Goal: Task Accomplishment & Management: Complete application form

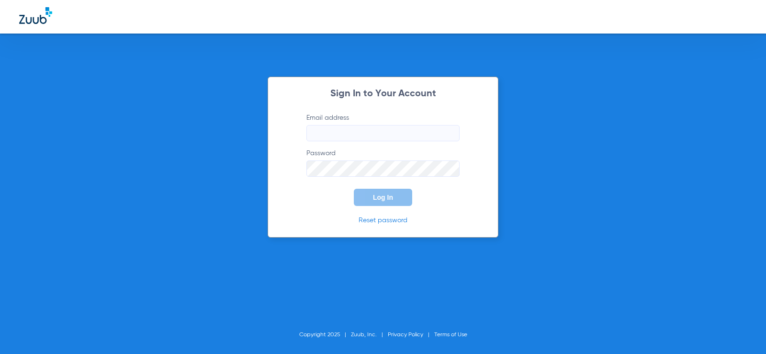
type input "[EMAIL_ADDRESS][DOMAIN_NAME]"
click at [377, 201] on button "Log In" at bounding box center [383, 197] width 58 height 17
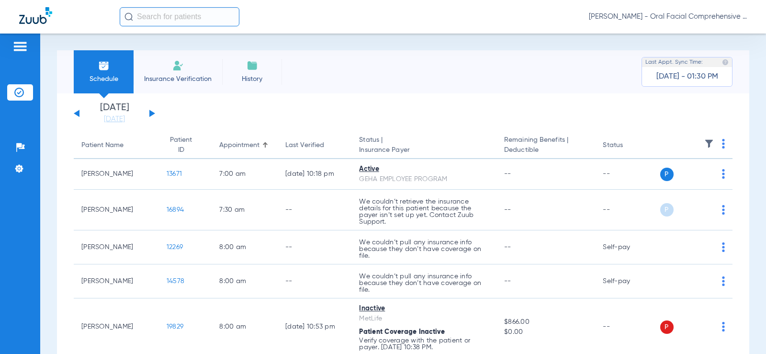
click at [157, 84] on li "Insurance Verification" at bounding box center [178, 71] width 89 height 43
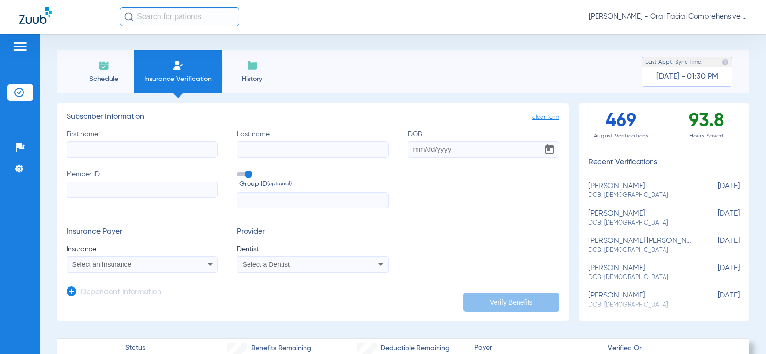
click at [138, 151] on input "First name" at bounding box center [142, 149] width 151 height 16
type input "Lasting"
type input "[PERSON_NAME]"
click at [487, 141] on input "DOB" at bounding box center [483, 149] width 151 height 16
type input "[DATE]"
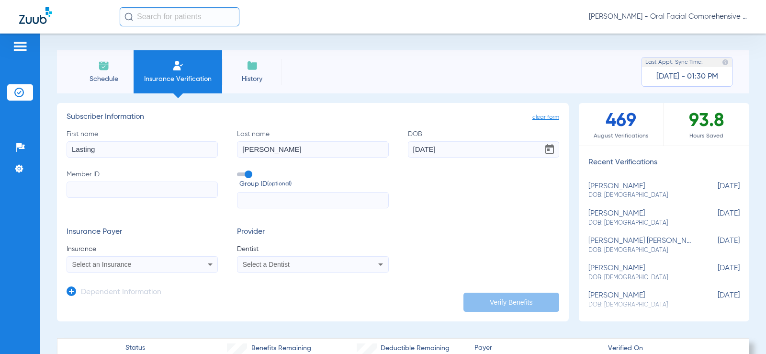
click at [83, 196] on input "Member ID" at bounding box center [142, 189] width 151 height 16
type input "U96886915"
click at [97, 264] on span "Select an Insurance" at bounding box center [101, 264] width 59 height 8
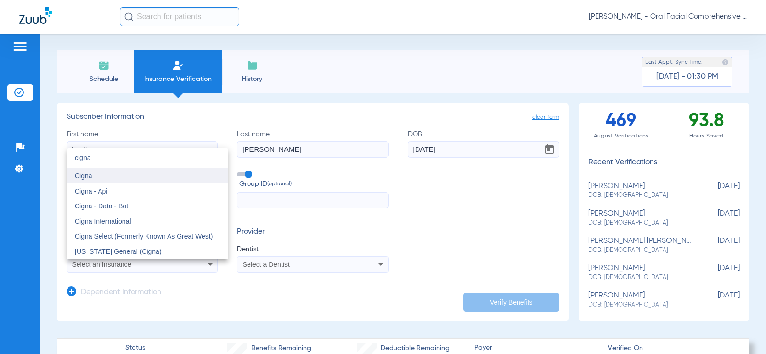
type input "cigna"
click at [103, 175] on mat-option "Cigna" at bounding box center [147, 175] width 161 height 15
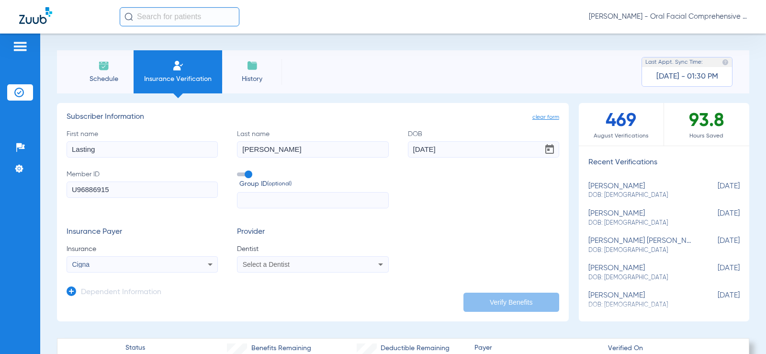
click at [257, 261] on span "Select a Dentist" at bounding box center [266, 264] width 47 height 8
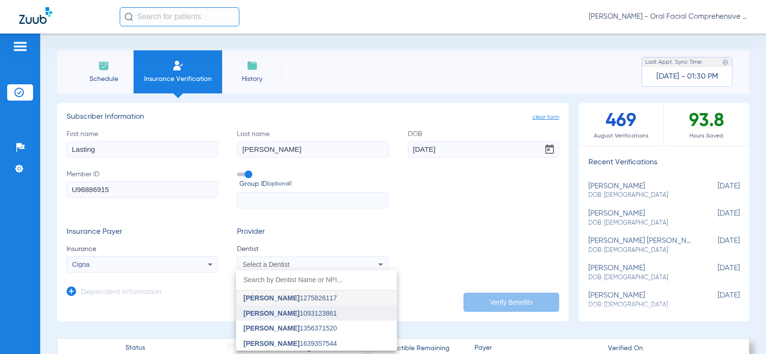
click at [295, 317] on mat-option "[PERSON_NAME] 1093123861" at bounding box center [316, 312] width 161 height 15
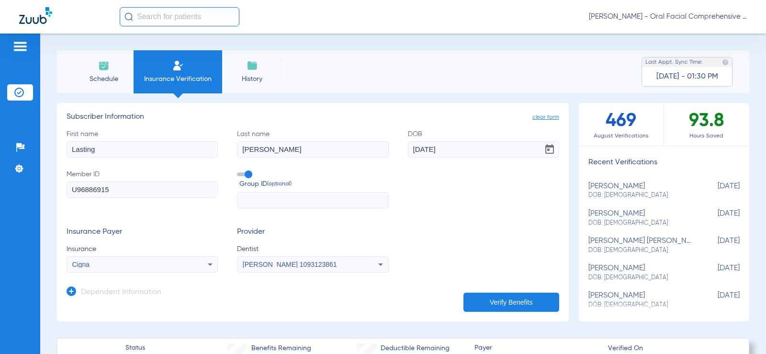
click at [484, 296] on button "Verify Benefits" at bounding box center [511, 301] width 96 height 19
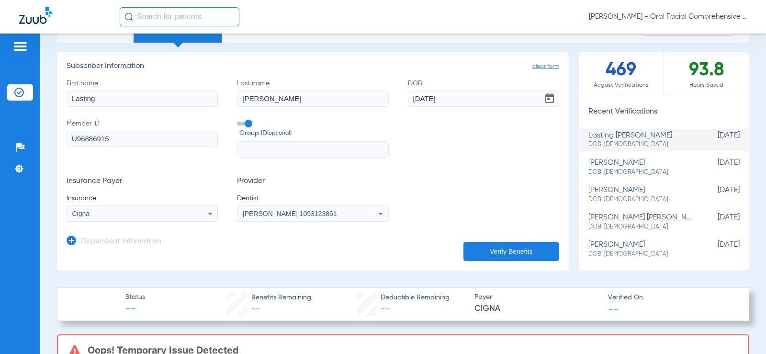
scroll to position [48, 0]
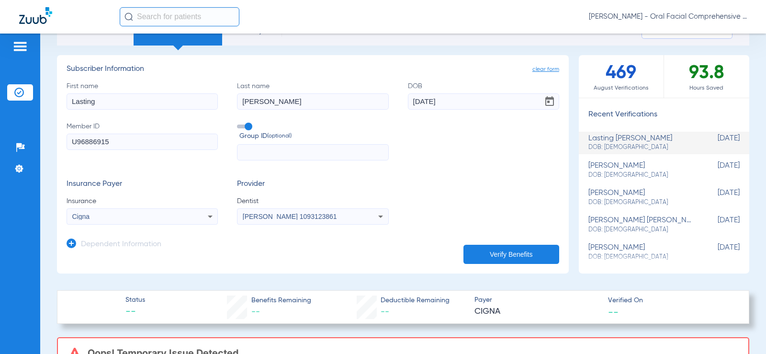
click at [511, 255] on button "Verify Benefits" at bounding box center [511, 254] width 96 height 19
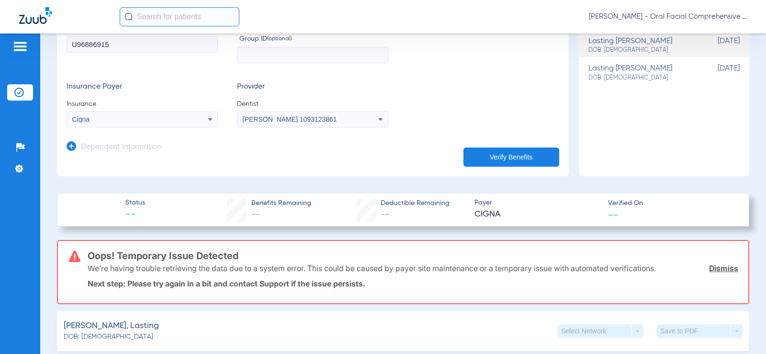
scroll to position [0, 0]
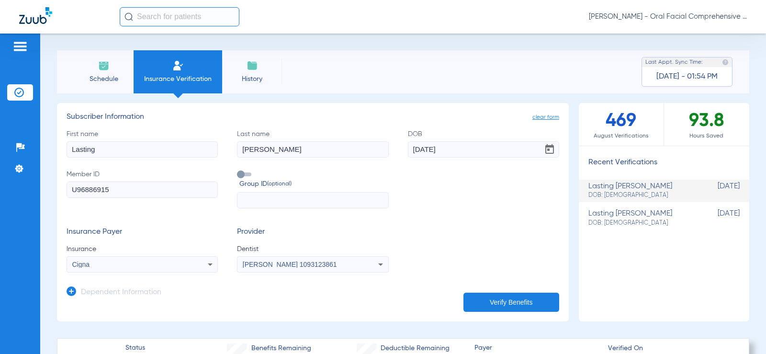
click at [511, 298] on button "Verify Benefits" at bounding box center [511, 301] width 96 height 19
click at [505, 290] on app-dependent-form "Dependent Information" at bounding box center [313, 288] width 492 height 32
click at [507, 296] on button "Verify Benefits" at bounding box center [511, 301] width 96 height 19
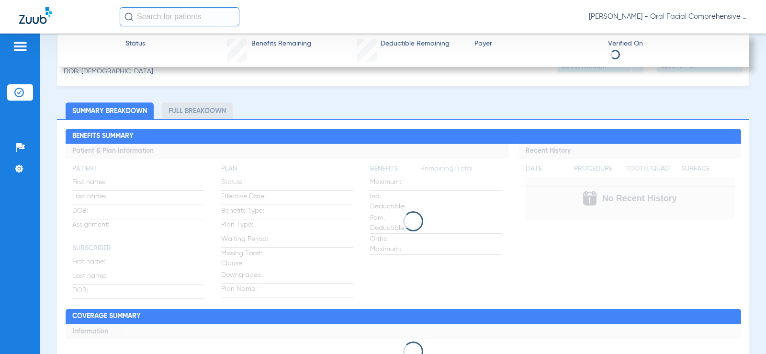
scroll to position [191, 0]
